Goal: Find specific page/section: Find specific page/section

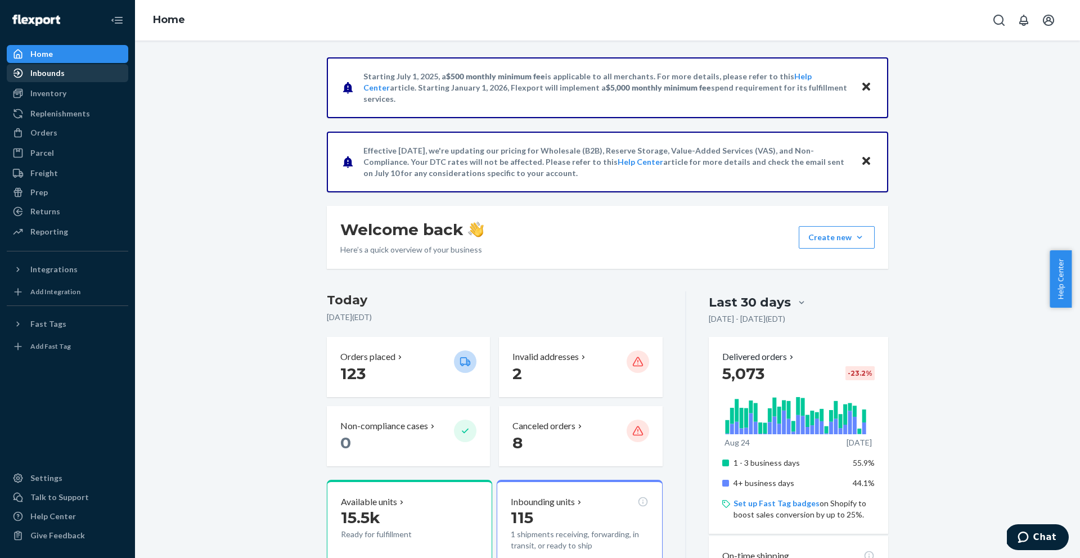
click at [47, 72] on div "Inbounds" at bounding box center [47, 72] width 34 height 11
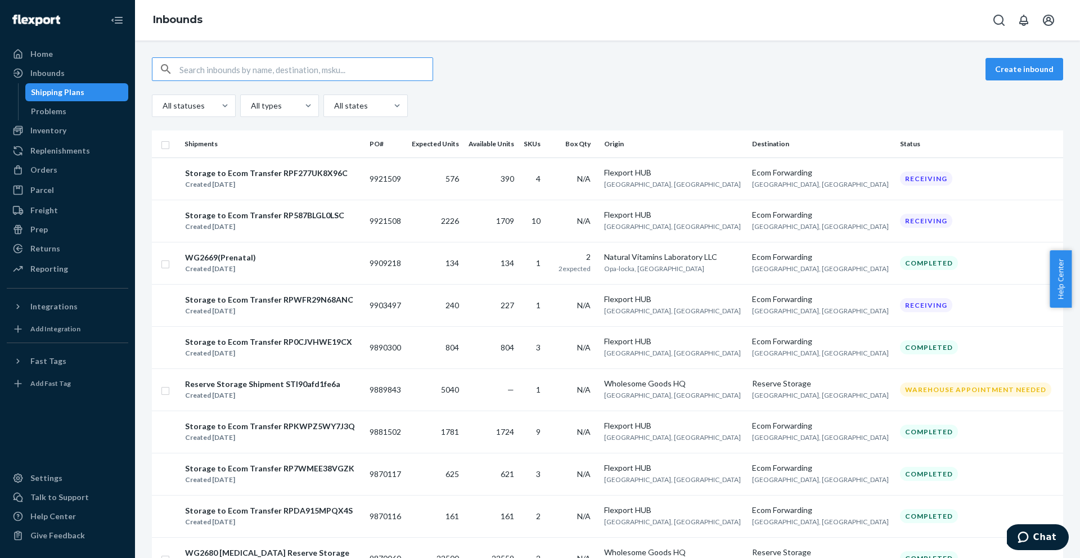
click at [345, 70] on input "text" at bounding box center [305, 69] width 253 height 22
type input "9881089"
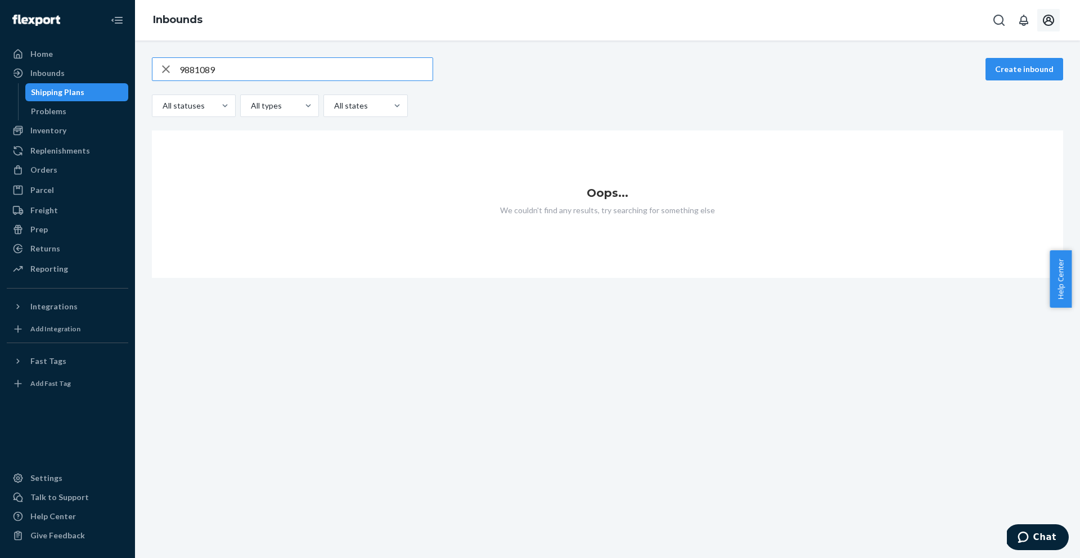
click at [1048, 17] on icon "Open account menu" at bounding box center [1048, 19] width 13 height 13
click at [980, 121] on div "Log out" at bounding box center [1022, 131] width 84 height 21
